Goal: Find specific page/section: Find specific page/section

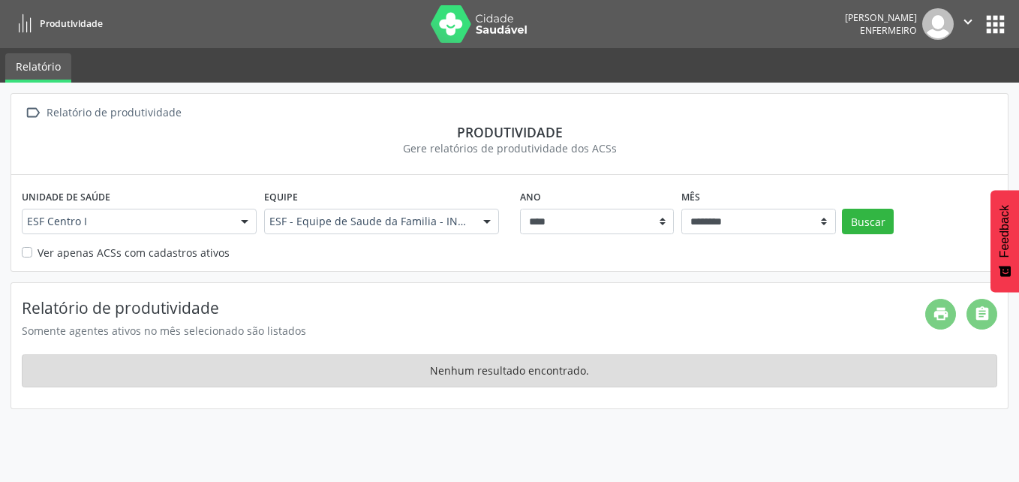
click at [1001, 28] on button "apps" at bounding box center [996, 24] width 26 height 26
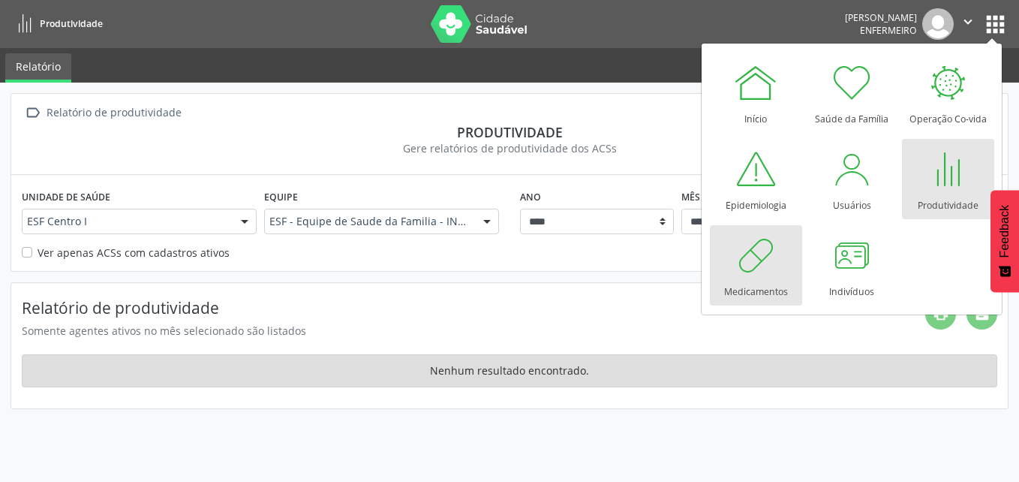
click at [778, 269] on div at bounding box center [755, 255] width 45 height 45
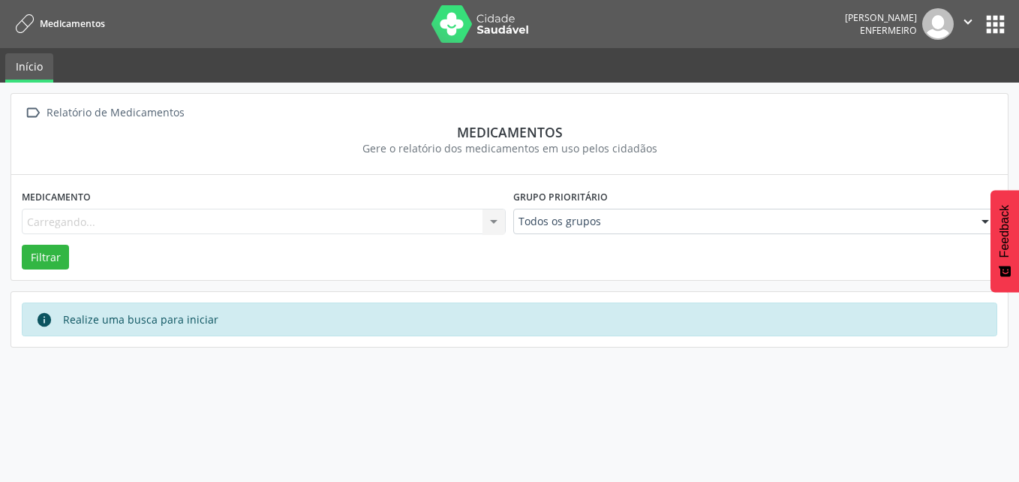
click at [1008, 23] on button "apps" at bounding box center [996, 24] width 26 height 26
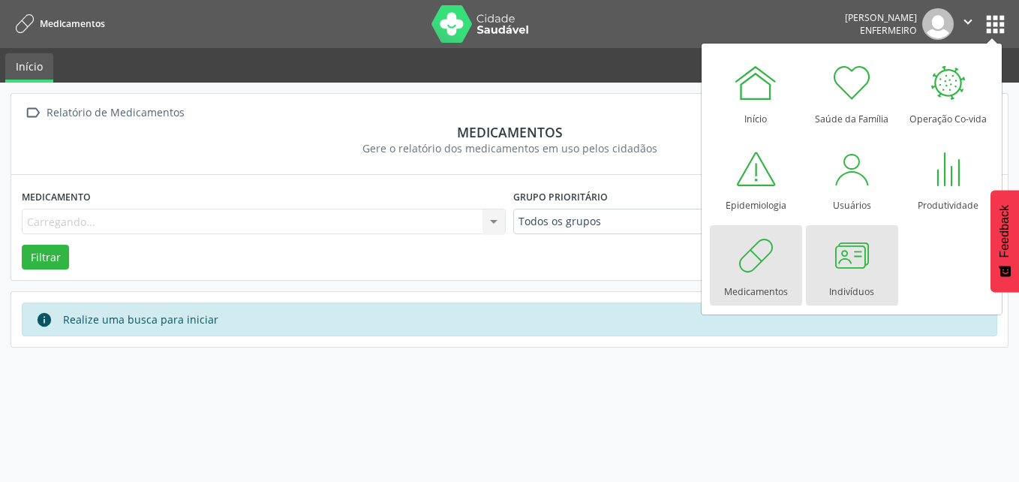
click at [859, 267] on div at bounding box center [851, 255] width 45 height 45
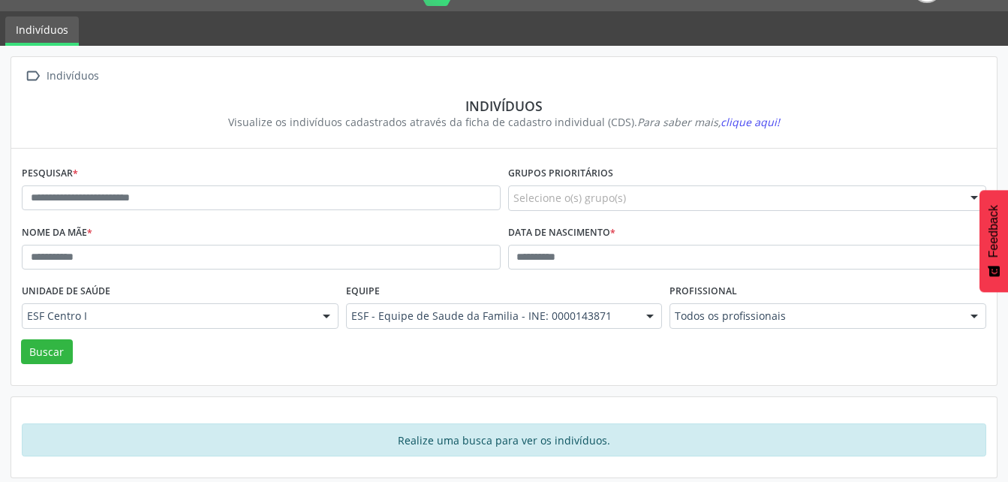
scroll to position [44, 0]
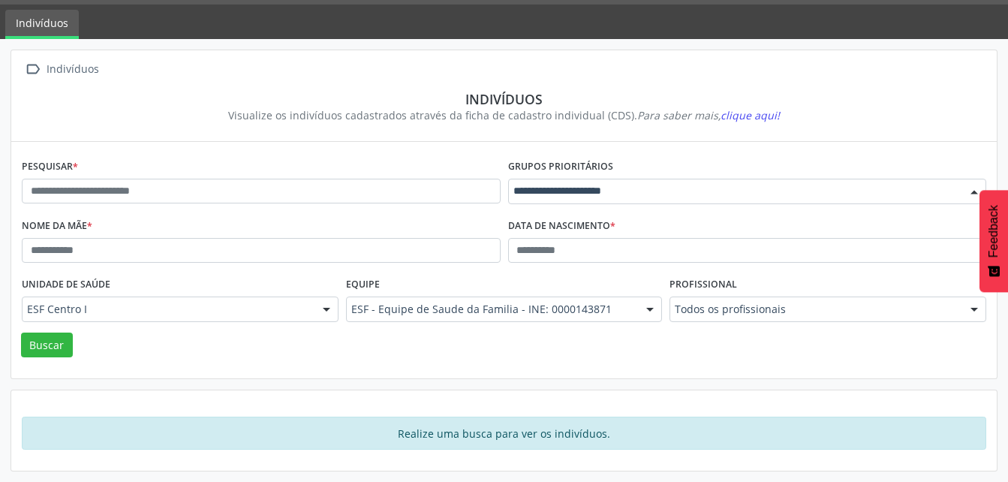
click at [974, 188] on div at bounding box center [974, 192] width 23 height 26
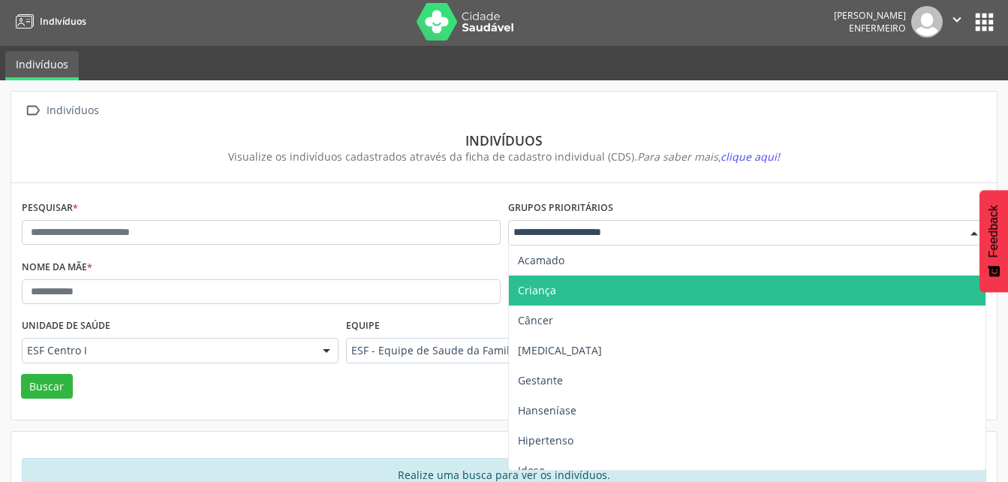
scroll to position [0, 0]
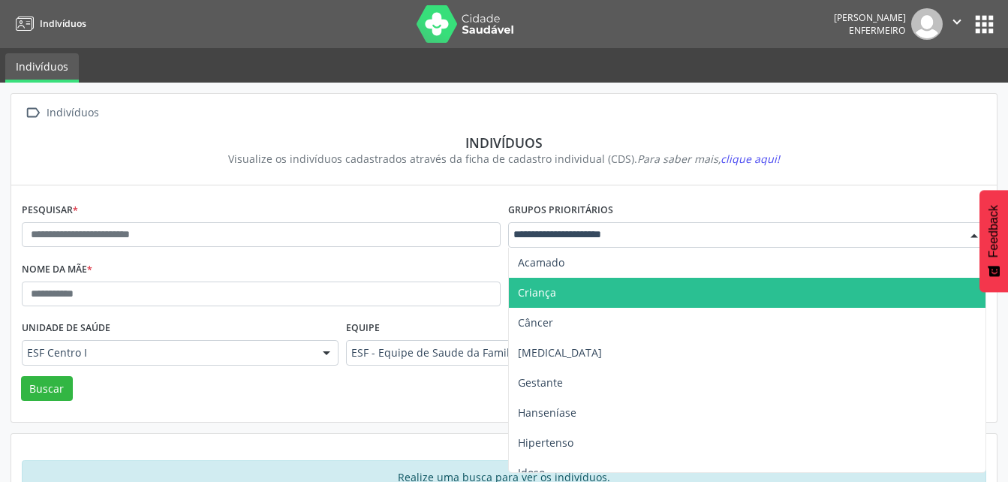
click at [643, 292] on span "Criança" at bounding box center [747, 293] width 477 height 30
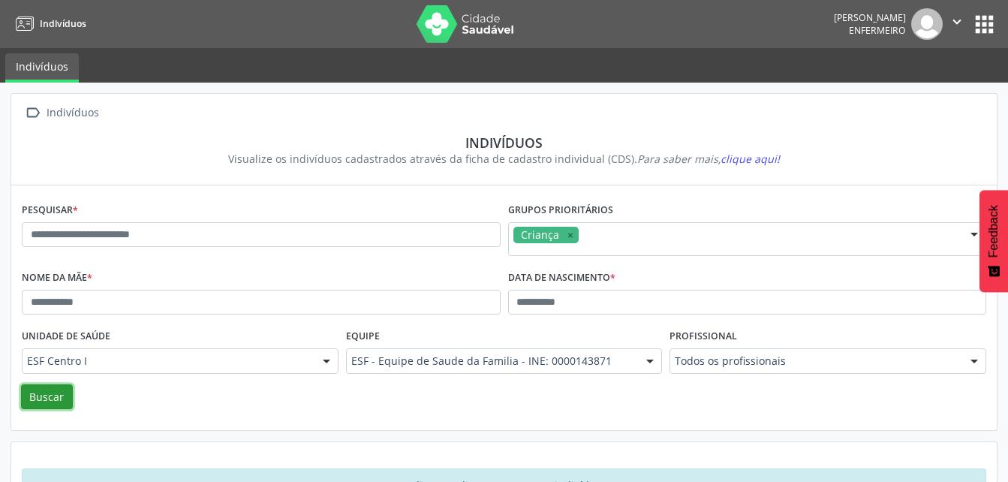
click at [42, 399] on button "Buscar" at bounding box center [47, 397] width 52 height 26
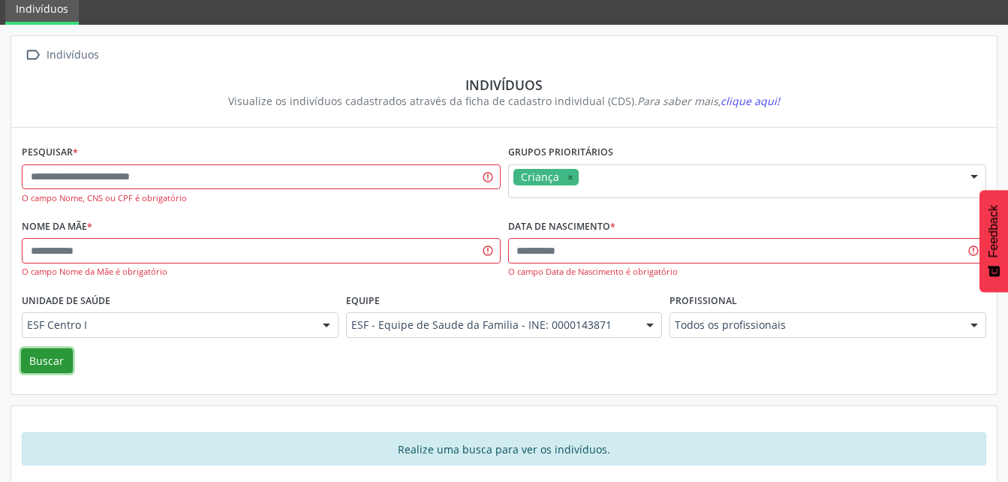
scroll to position [74, 0]
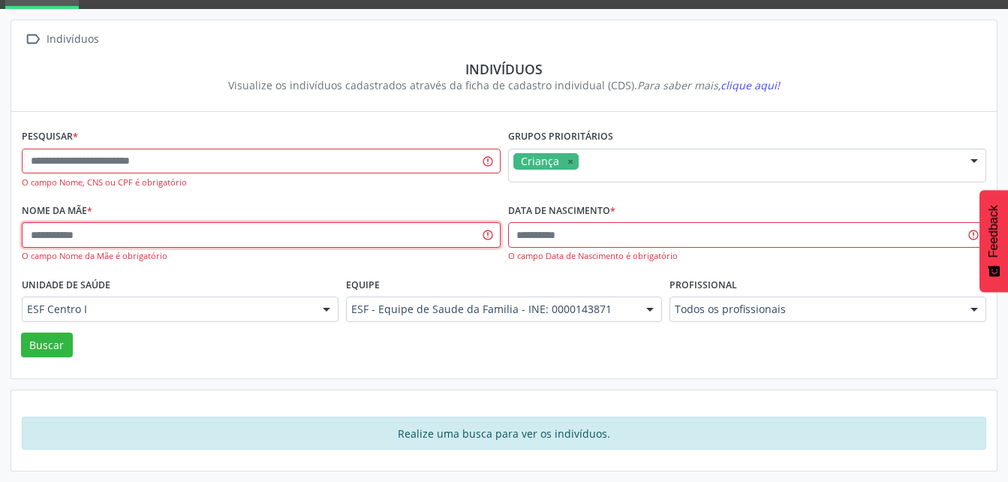
click at [486, 235] on input "text" at bounding box center [261, 235] width 479 height 26
click at [466, 237] on input "text" at bounding box center [261, 235] width 479 height 26
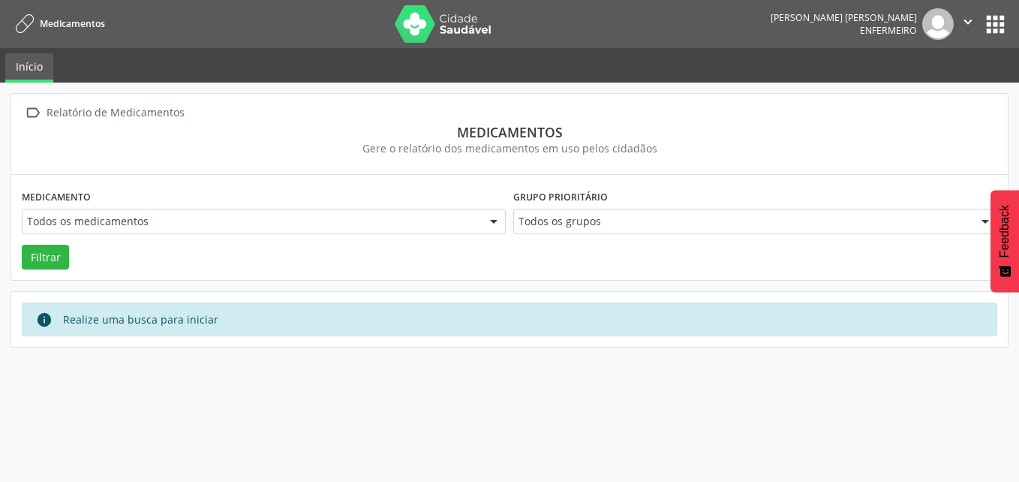
click at [1004, 28] on button "apps" at bounding box center [996, 24] width 26 height 26
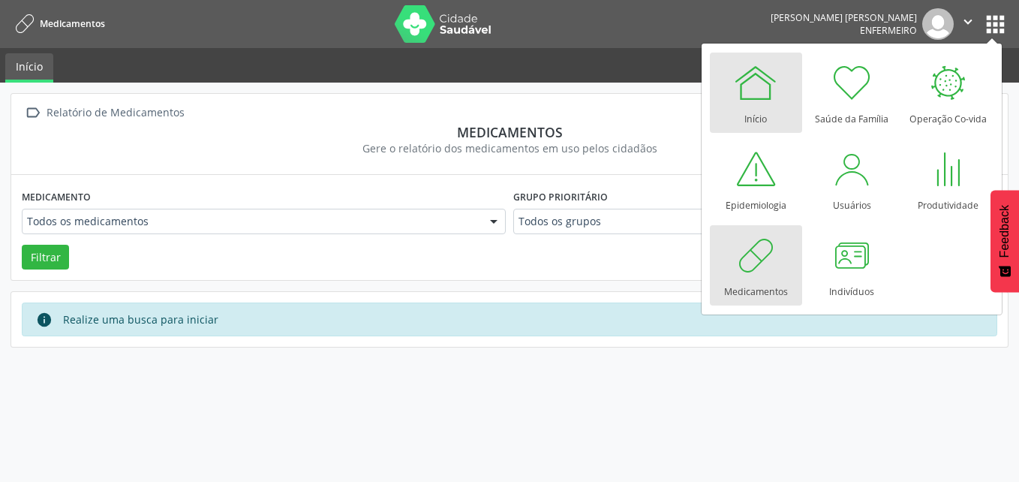
click at [769, 92] on div at bounding box center [755, 82] width 45 height 45
